Goal: Task Accomplishment & Management: Use online tool/utility

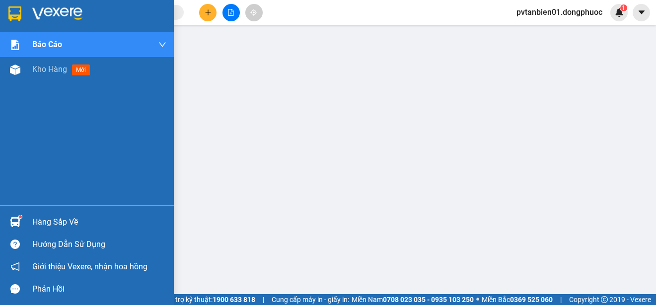
click at [19, 223] on img at bounding box center [15, 222] width 10 height 10
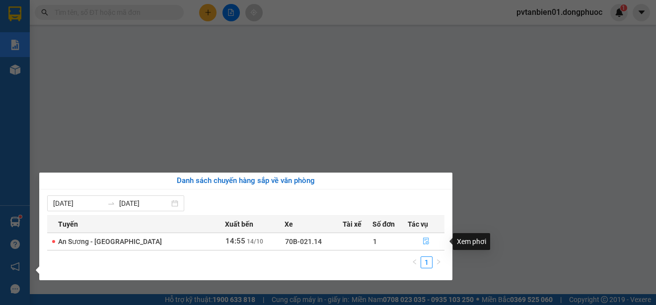
click at [418, 244] on button "button" at bounding box center [426, 242] width 36 height 16
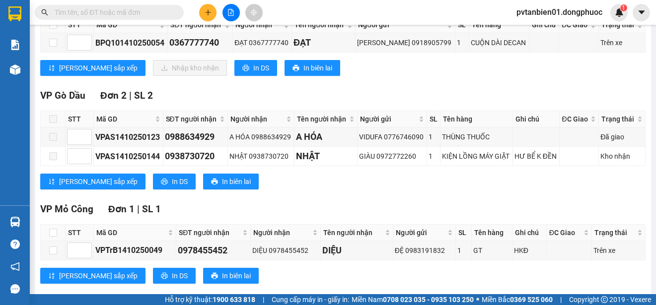
scroll to position [99, 0]
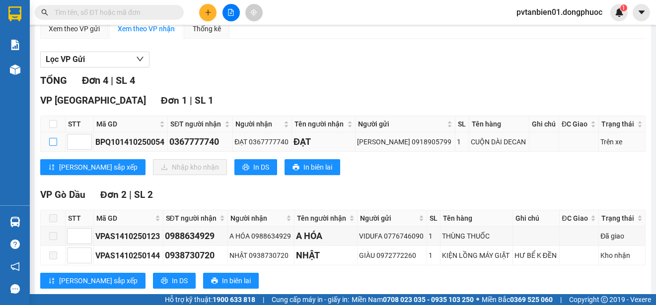
click at [55, 138] on input "checkbox" at bounding box center [53, 142] width 8 height 8
checkbox input "true"
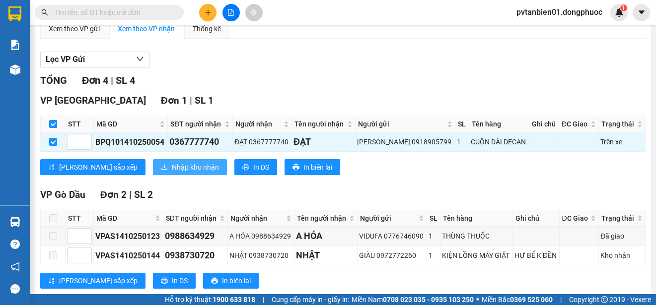
click at [172, 163] on span "Nhập kho nhận" at bounding box center [195, 167] width 47 height 11
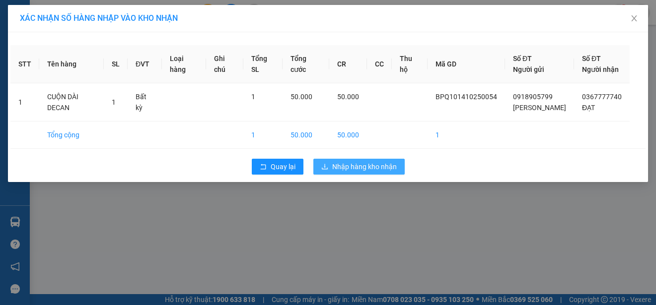
click at [378, 164] on span "Nhập hàng kho nhận" at bounding box center [364, 166] width 65 height 11
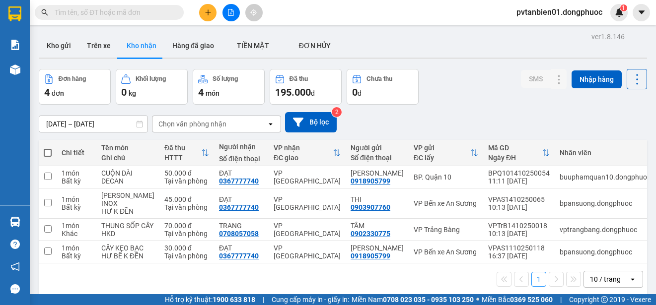
scroll to position [46, 0]
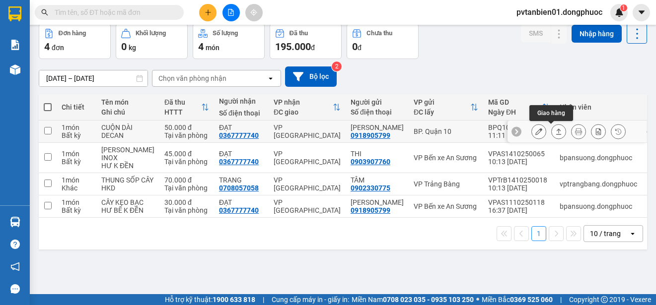
click at [555, 131] on icon at bounding box center [558, 131] width 7 height 7
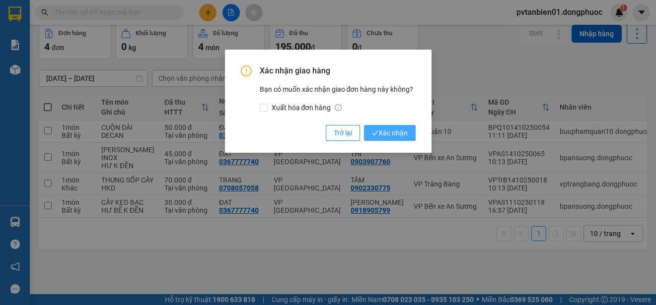
click at [395, 132] on span "Xác nhận" at bounding box center [390, 133] width 36 height 11
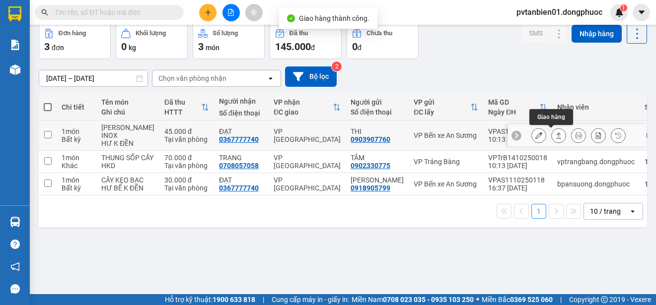
click at [556, 133] on icon at bounding box center [558, 136] width 5 height 6
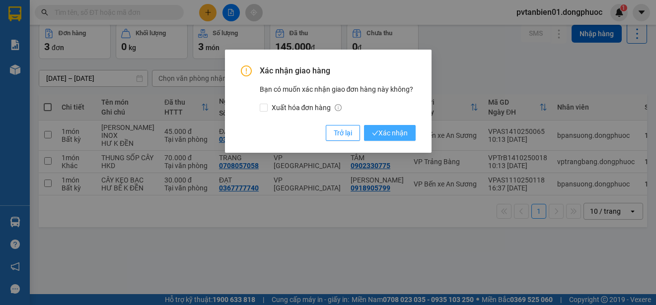
click at [394, 135] on span "Xác nhận" at bounding box center [390, 133] width 36 height 11
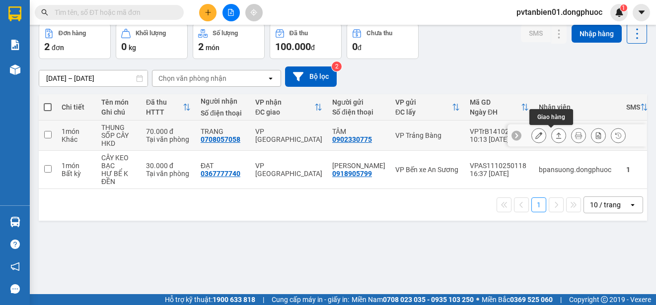
click at [555, 134] on icon at bounding box center [558, 135] width 7 height 7
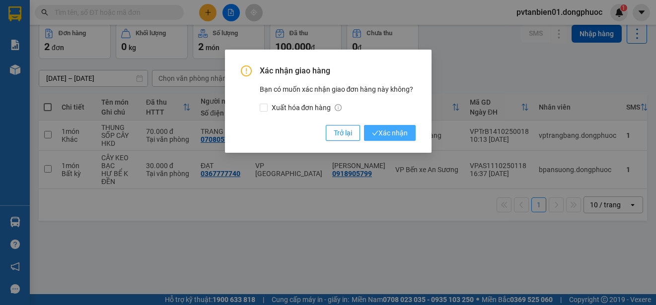
click at [384, 130] on span "Xác nhận" at bounding box center [390, 133] width 36 height 11
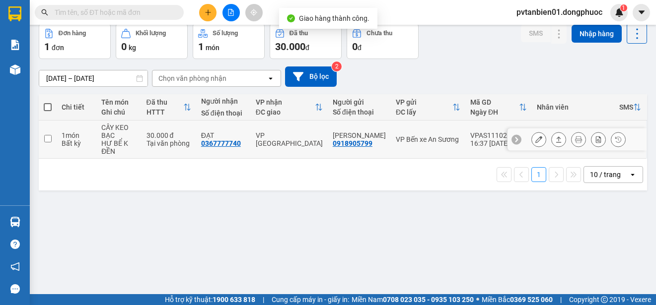
scroll to position [0, 0]
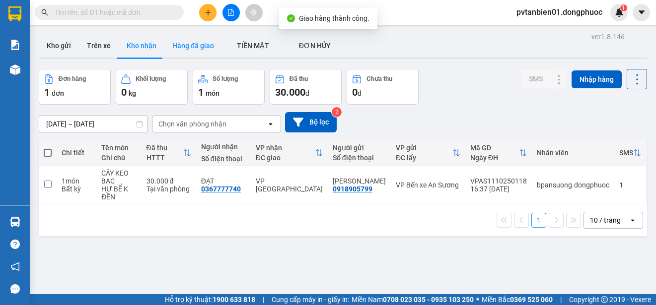
click at [173, 45] on button "Hàng đã giao" at bounding box center [193, 46] width 58 height 24
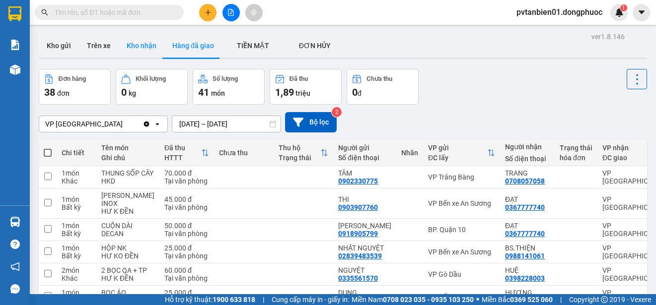
click at [133, 39] on button "Kho nhận" at bounding box center [142, 46] width 46 height 24
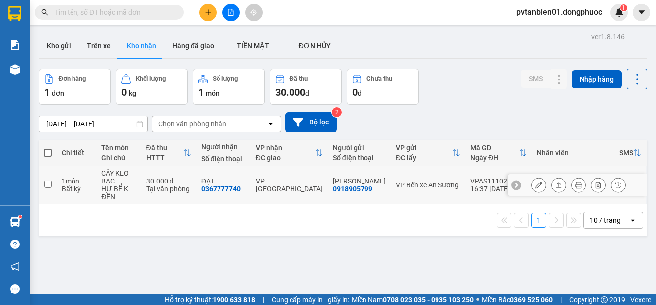
click at [551, 181] on button at bounding box center [558, 185] width 14 height 17
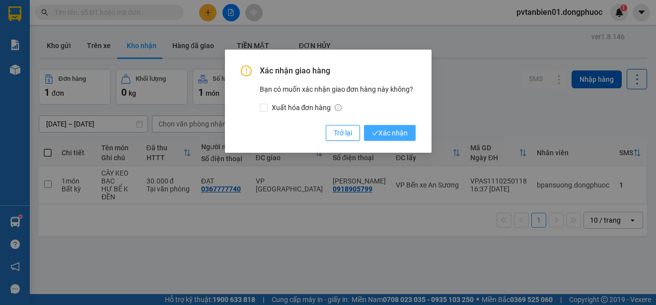
click at [397, 132] on span "Xác nhận" at bounding box center [390, 133] width 36 height 11
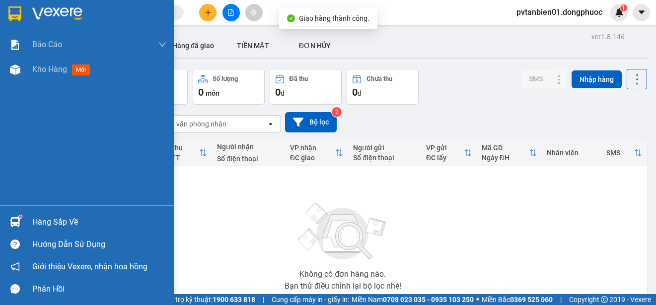
click at [13, 216] on div at bounding box center [14, 221] width 17 height 17
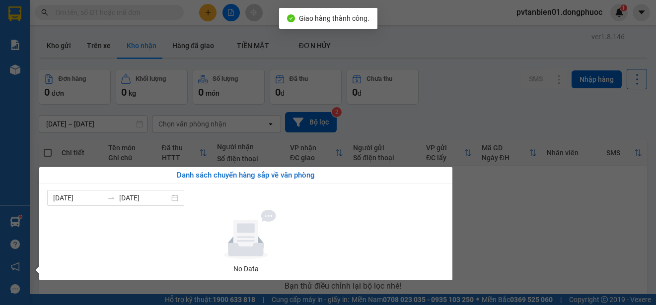
click at [6, 218] on div "Báo cáo Mẫu 1: Báo cáo dòng tiền theo nhân viên Mẫu 1: Báo cáo dòng tiền theo n…" at bounding box center [15, 152] width 30 height 305
